Goal: Navigation & Orientation: Find specific page/section

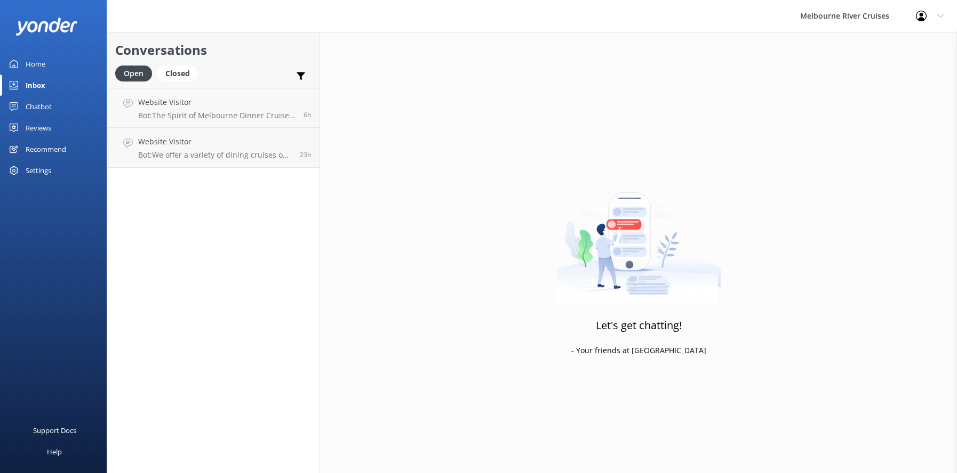
click at [27, 86] on div "Inbox" at bounding box center [36, 85] width 20 height 21
click at [28, 66] on div "Home" at bounding box center [36, 63] width 20 height 21
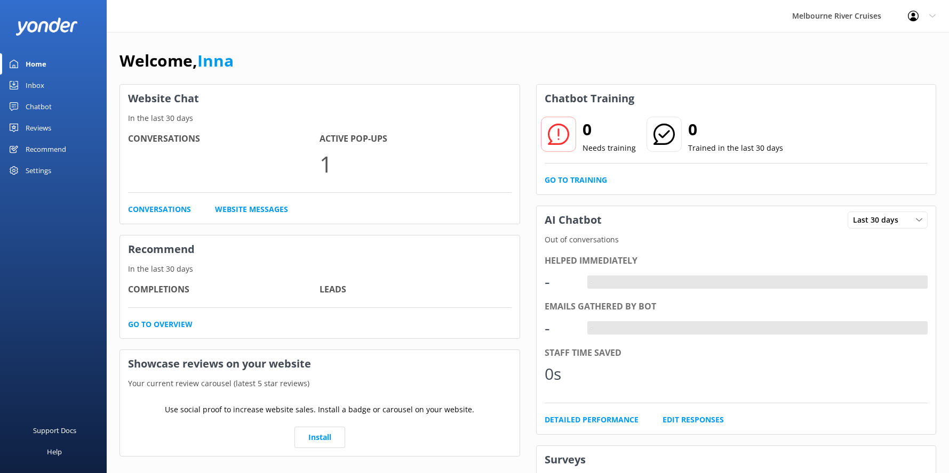
click at [35, 86] on div "Inbox" at bounding box center [35, 85] width 19 height 21
